Goal: Task Accomplishment & Management: Manage account settings

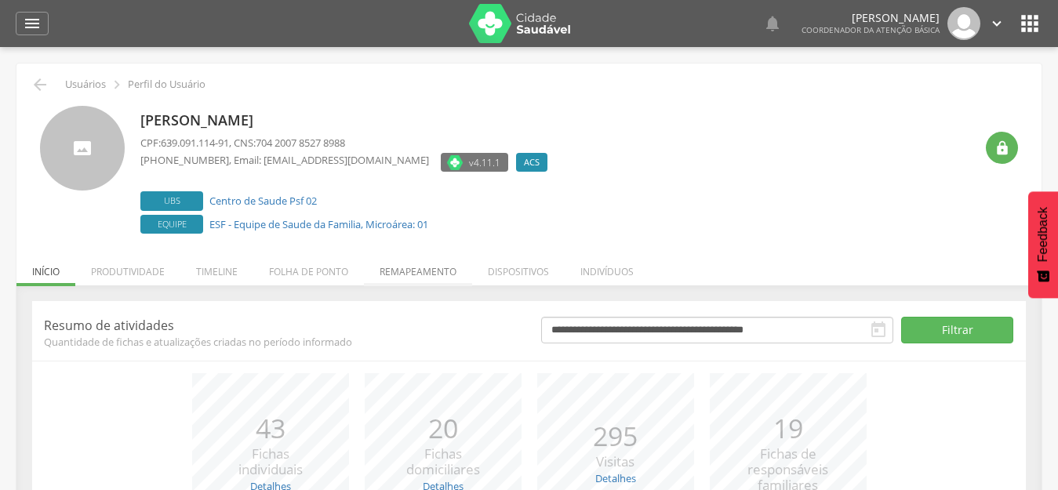
click at [418, 278] on li "Remapeamento" at bounding box center [418, 267] width 108 height 37
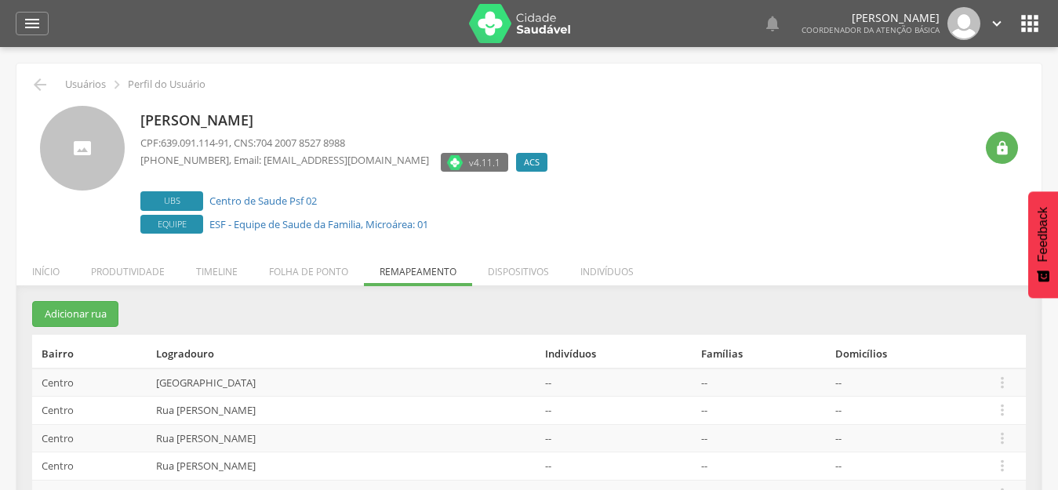
click at [1035, 33] on icon "" at bounding box center [1029, 23] width 25 height 25
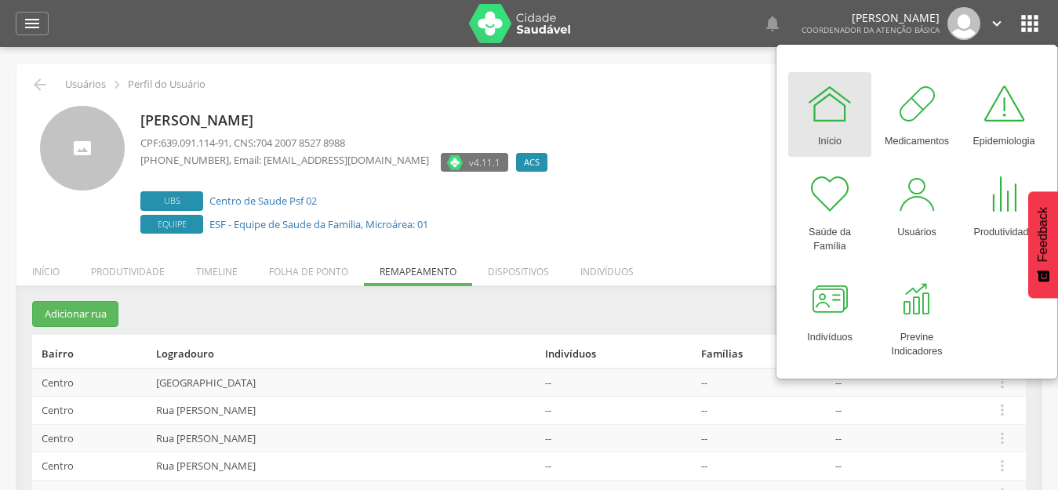
click at [624, 206] on div "[PERSON_NAME] CPF: 639.091.114-91 , CNS: 704 2007 8527 8988 [PHONE_NUMBER] , Em…" at bounding box center [557, 172] width 834 height 132
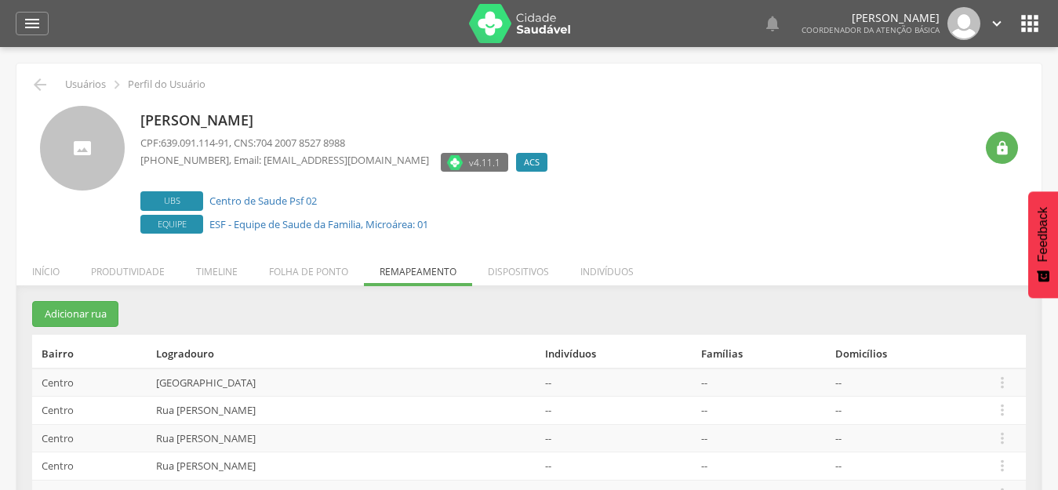
click at [1038, 36] on div "  Lorem ipsum dolor sit amet, sed do eiusmod tempor incididunt ut labore et d…" at bounding box center [553, 23] width 978 height 47
click at [1035, 24] on icon "" at bounding box center [1029, 23] width 25 height 25
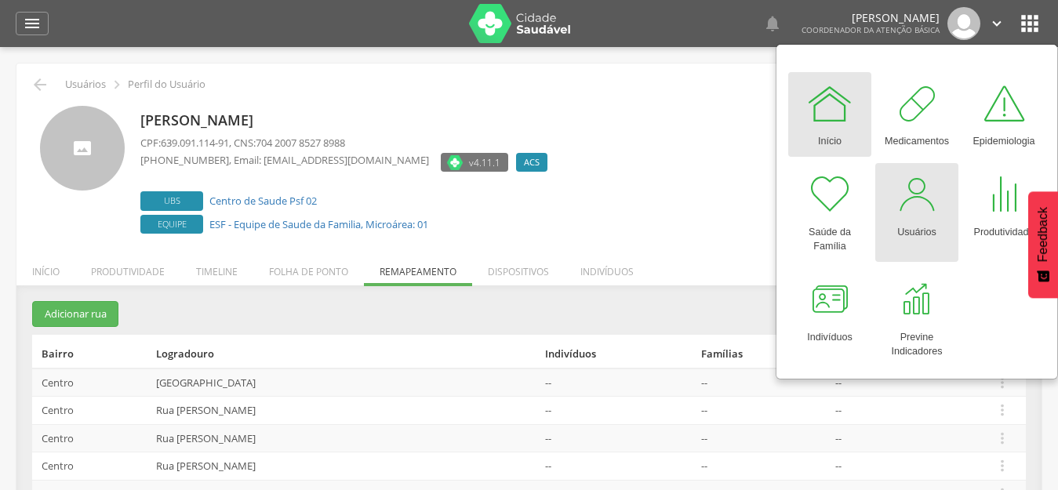
click at [900, 216] on div at bounding box center [916, 194] width 47 height 47
